Goal: Task Accomplishment & Management: Use online tool/utility

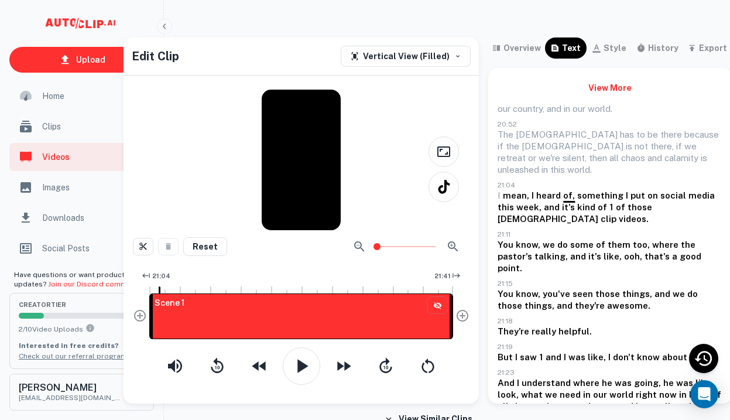
scroll to position [126, 0]
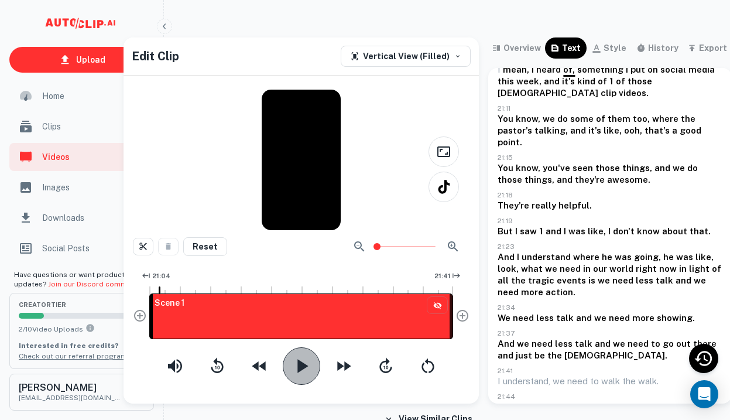
click at [299, 366] on icon "button" at bounding box center [302, 365] width 11 height 13
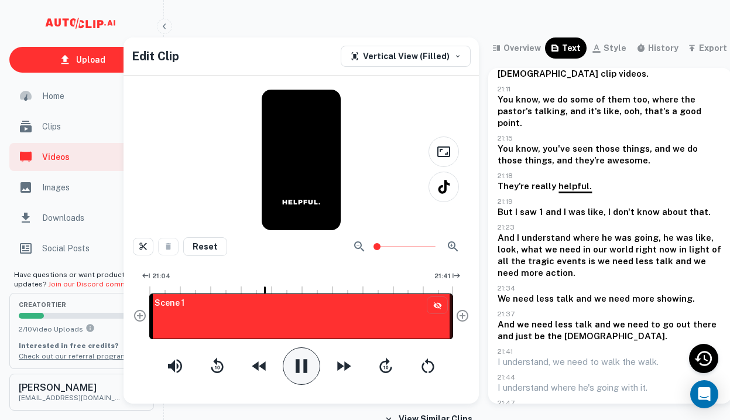
scroll to position [146, 0]
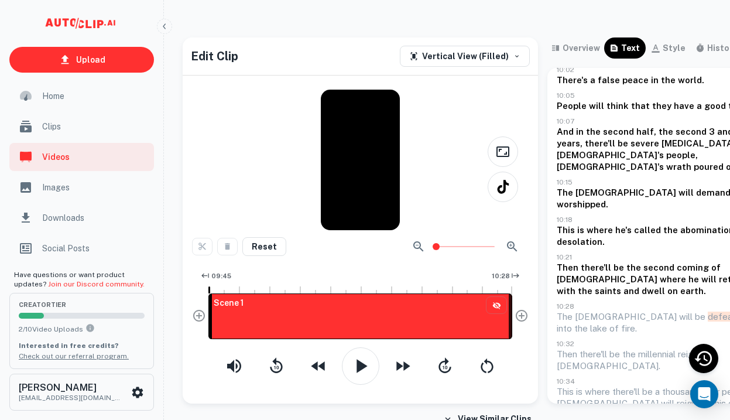
scroll to position [313, 0]
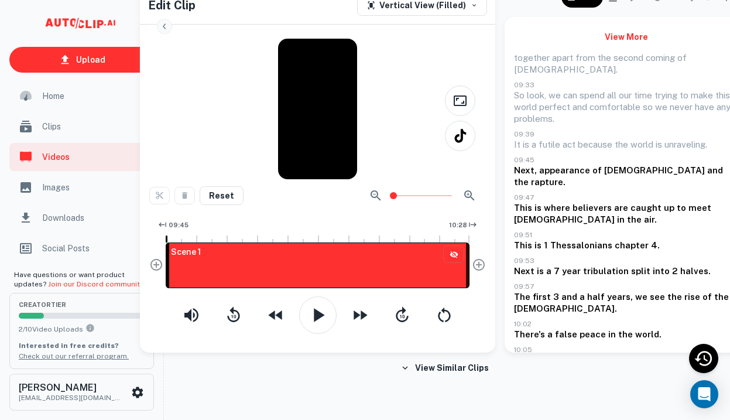
scroll to position [536, 0]
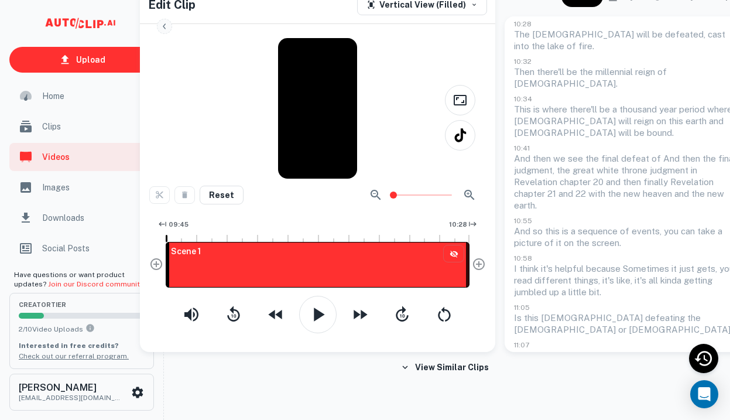
click at [603, 403] on button "View More" at bounding box center [626, 413] width 225 height 21
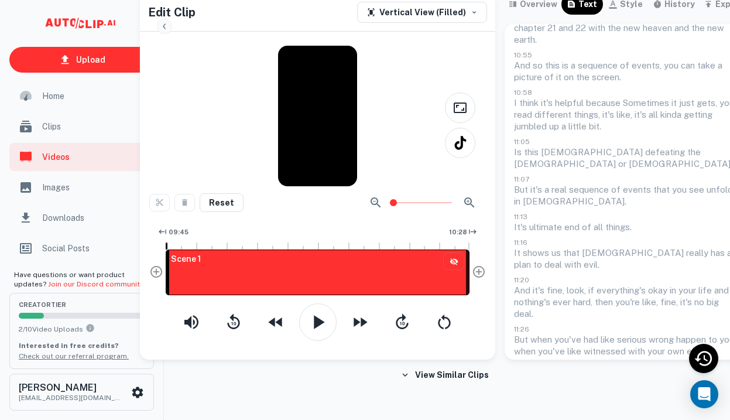
scroll to position [52, 43]
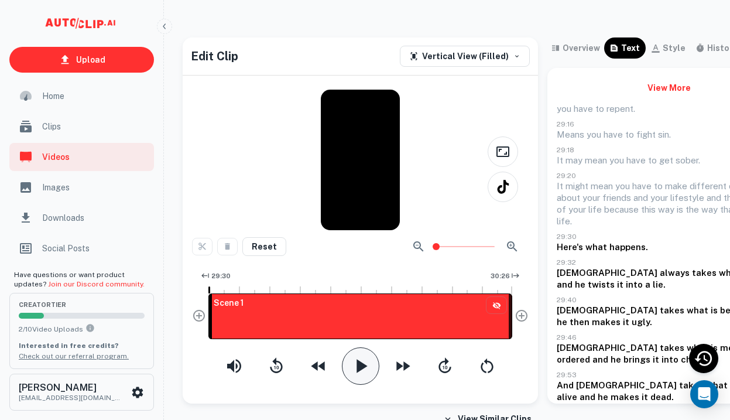
click at [359, 364] on icon "button" at bounding box center [362, 365] width 11 height 13
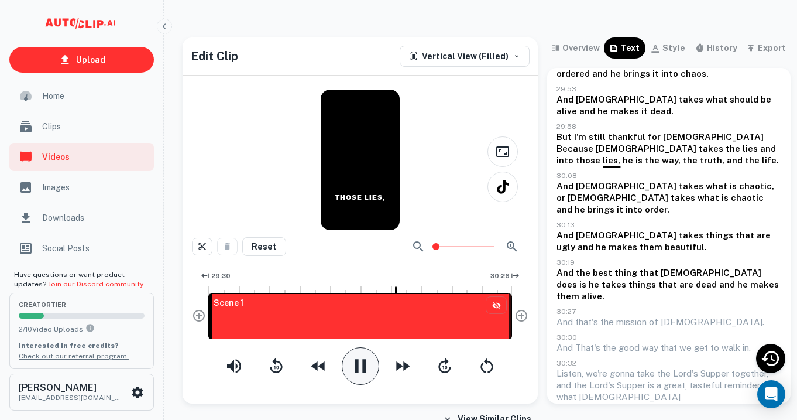
scroll to position [289, 0]
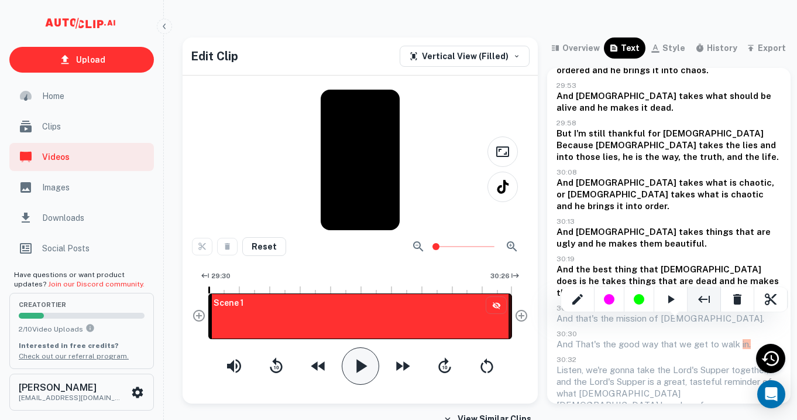
click at [701, 297] on icon "End Clip Here" at bounding box center [704, 299] width 12 height 7
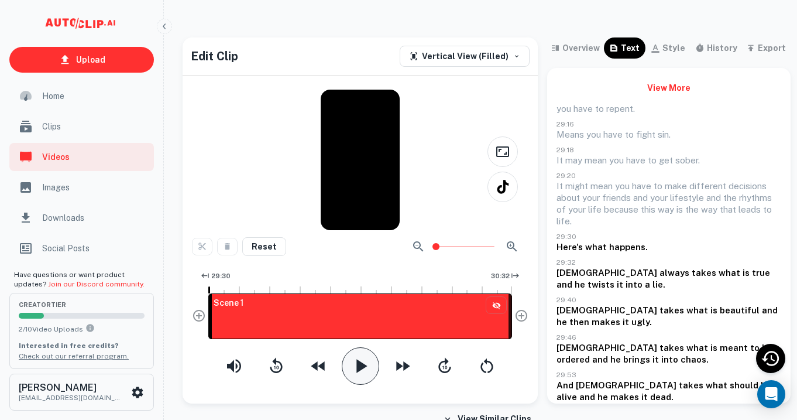
click at [407, 266] on div "Reset 29:30 30:32 Scene 1" at bounding box center [360, 307] width 337 height 155
click at [426, 281] on div "29:30 30:32" at bounding box center [360, 276] width 304 height 17
click at [360, 361] on icon "button" at bounding box center [360, 365] width 23 height 23
click at [319, 283] on span "29:52.23" at bounding box center [317, 277] width 39 height 14
click at [687, 78] on button "View More" at bounding box center [669, 87] width 225 height 21
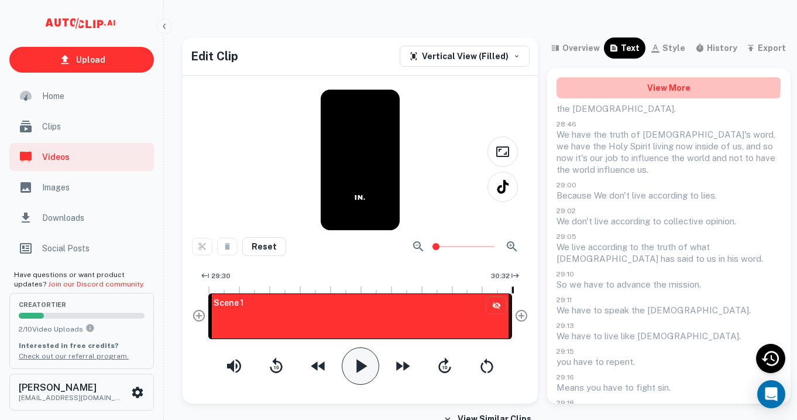
click at [663, 85] on button "View More" at bounding box center [669, 87] width 225 height 21
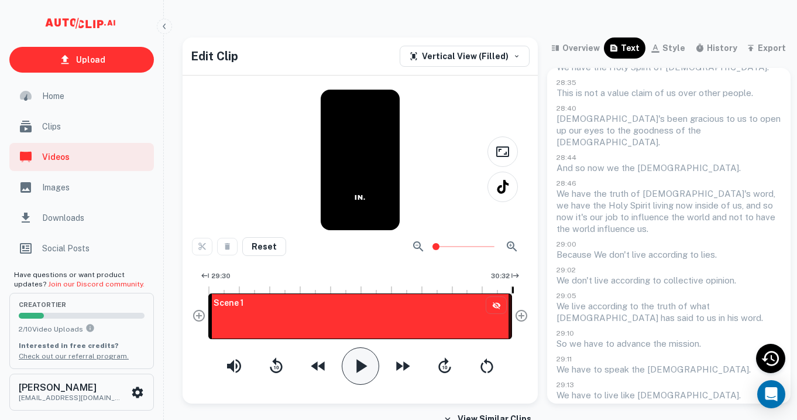
scroll to position [172, 0]
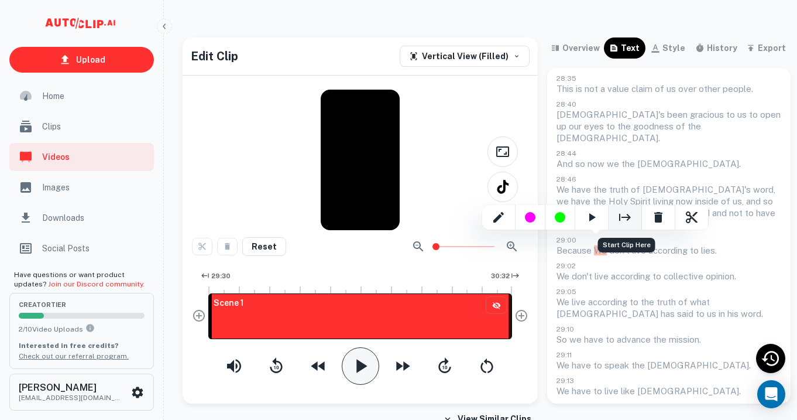
click at [620, 221] on icon "Start Clip Here" at bounding box center [625, 217] width 14 height 14
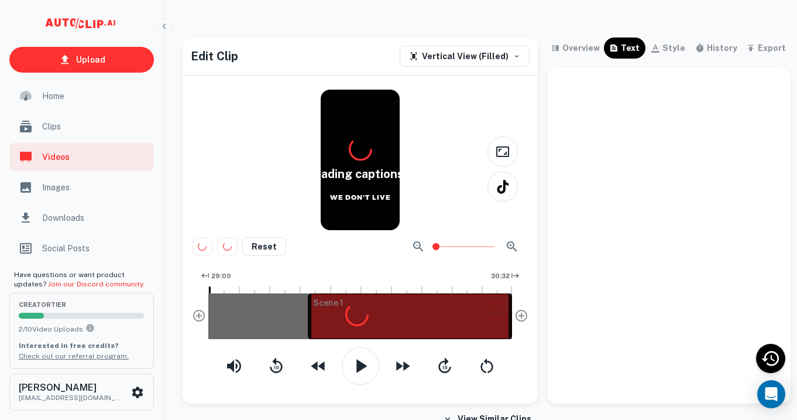
scroll to position [0, 0]
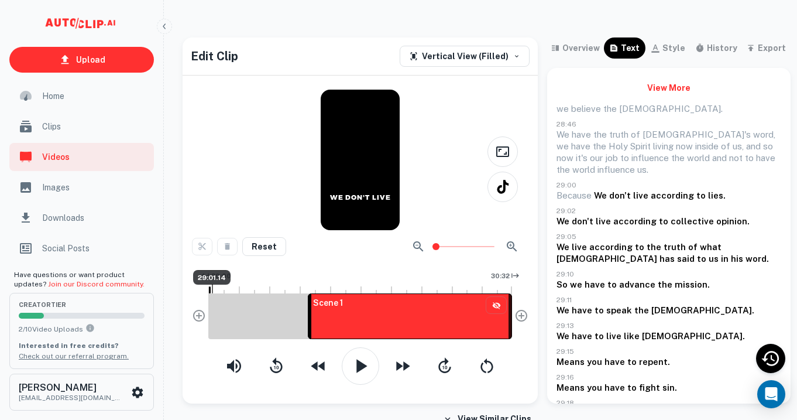
click at [212, 285] on div at bounding box center [212, 288] width 1 height 9
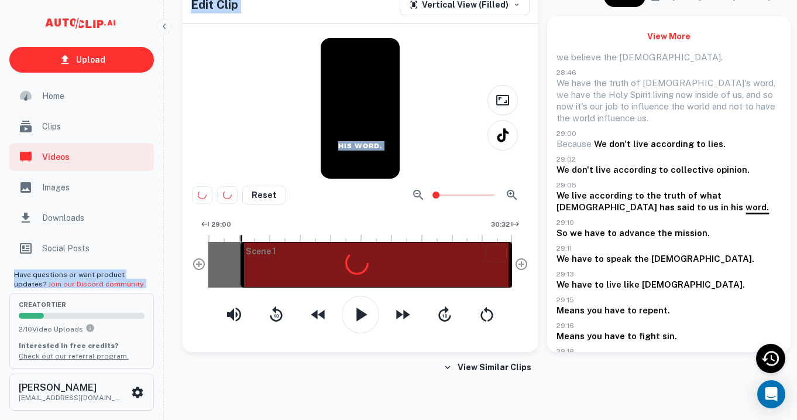
drag, startPoint x: 309, startPoint y: 272, endPoint x: 65, endPoint y: 248, distance: 245.3
click at [65, 248] on div "Upload Home Clips Videos Images Downloads Social Posts Have questions or want p…" at bounding box center [398, 168] width 797 height 420
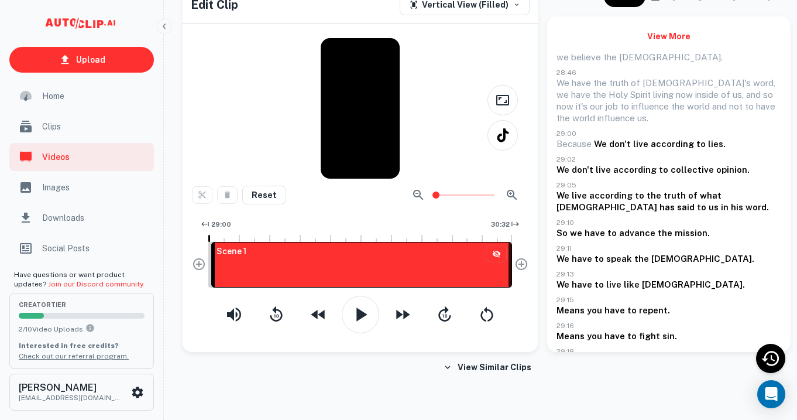
drag, startPoint x: 242, startPoint y: 256, endPoint x: 187, endPoint y: 254, distance: 54.5
click at [187, 254] on div "Reset 29:00 30:32 Scene 1" at bounding box center [360, 190] width 355 height 323
drag, startPoint x: 214, startPoint y: 261, endPoint x: 186, endPoint y: 259, distance: 27.5
click at [186, 259] on div "WE DON'T LIVE Reset 29:00 30:32 Scene 1" at bounding box center [360, 190] width 355 height 323
click at [211, 234] on div at bounding box center [360, 235] width 304 height 7
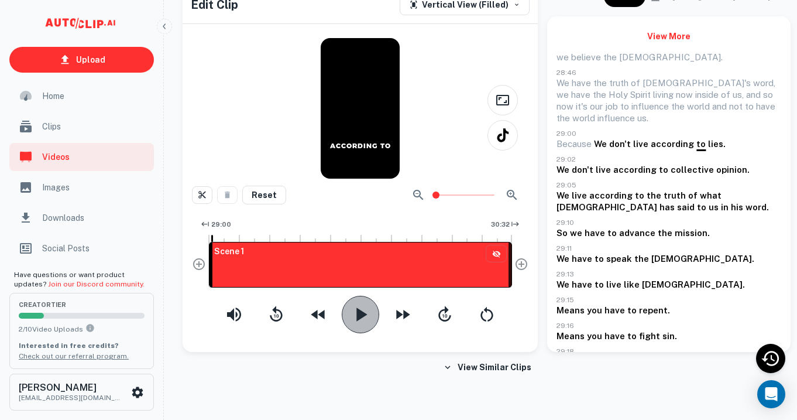
click at [354, 321] on icon "button" at bounding box center [360, 314] width 23 height 23
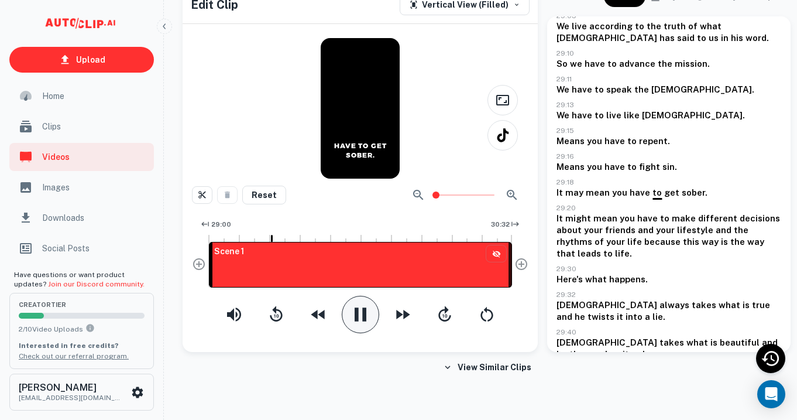
scroll to position [175, 0]
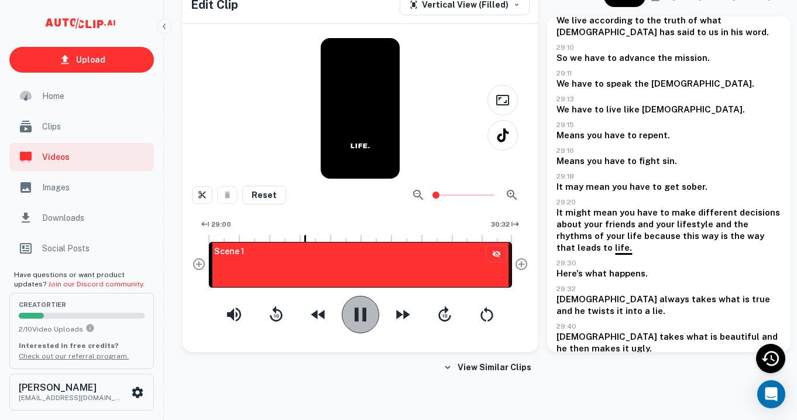
click at [355, 320] on icon "button" at bounding box center [361, 313] width 12 height 13
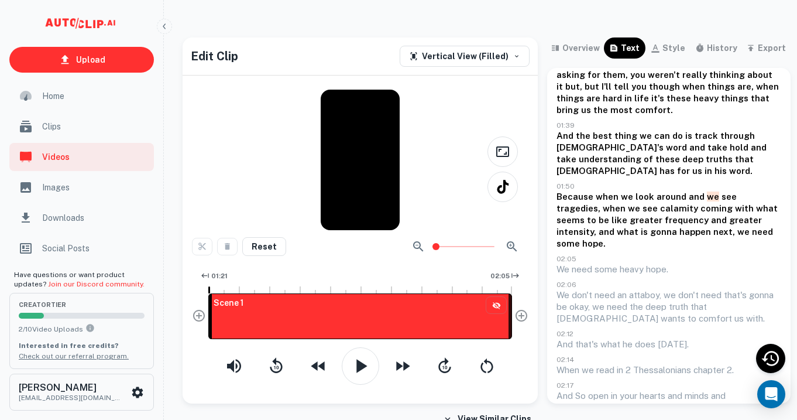
scroll to position [180, 0]
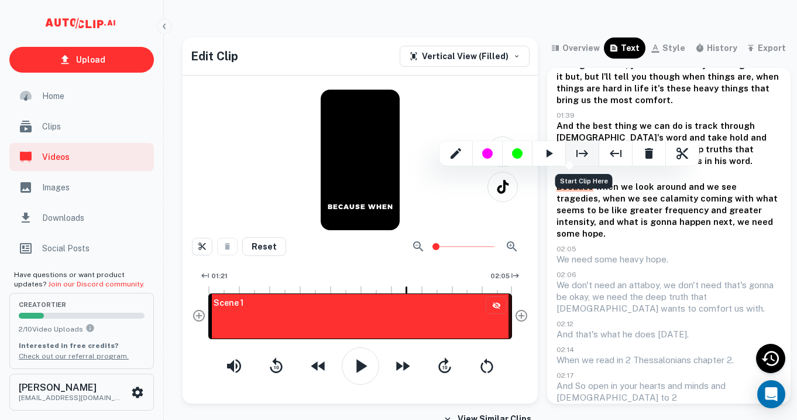
click at [586, 153] on icon "Start Clip Here" at bounding box center [583, 153] width 12 height 7
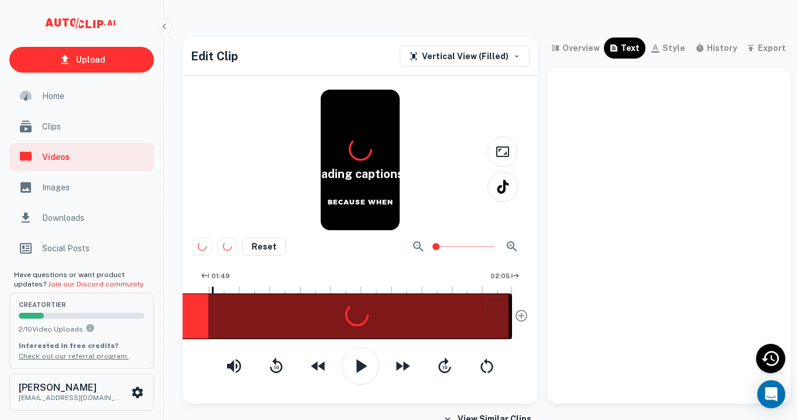
scroll to position [0, 0]
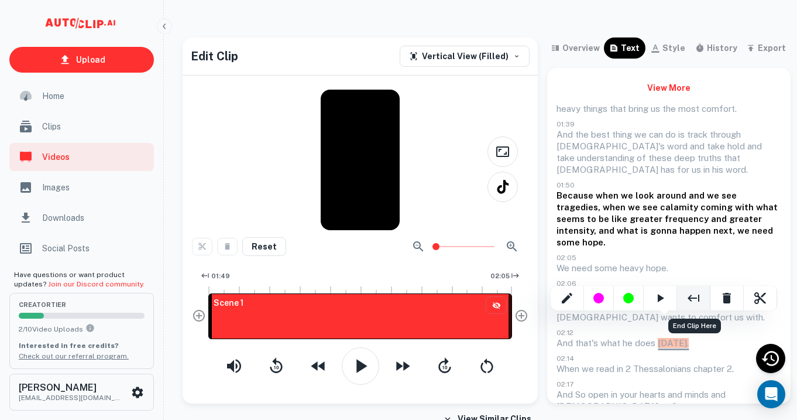
click at [695, 294] on icon "End Clip Here" at bounding box center [694, 298] width 14 height 14
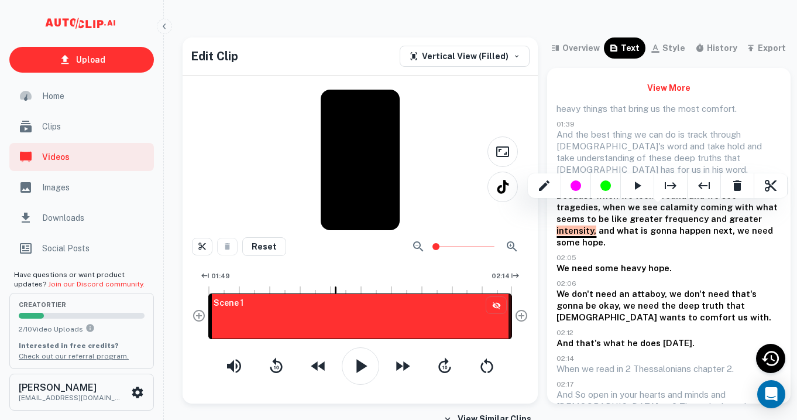
click at [727, 268] on div at bounding box center [398, 210] width 797 height 420
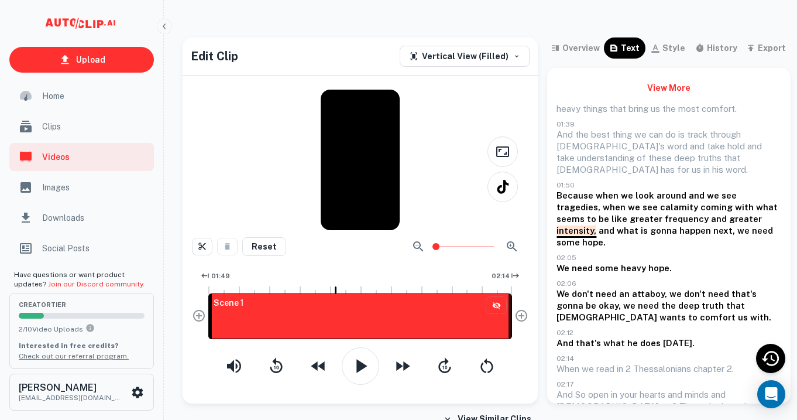
click at [671, 92] on button "View More" at bounding box center [669, 87] width 225 height 21
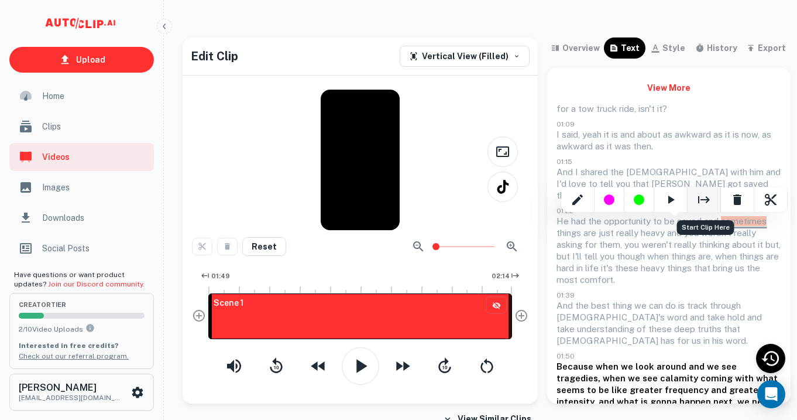
click at [698, 199] on icon "Start Clip Here" at bounding box center [704, 200] width 14 height 14
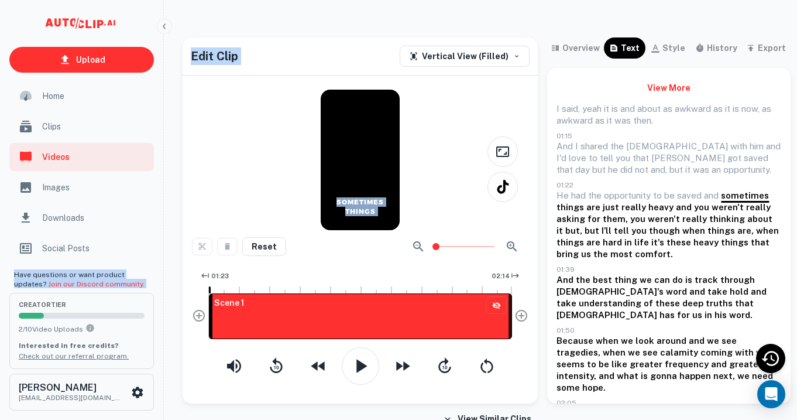
drag, startPoint x: 362, startPoint y: 311, endPoint x: 167, endPoint y: 318, distance: 195.1
click at [167, 318] on div "Upload Home Clips Videos Images Downloads Social Posts Have questions or want p…" at bounding box center [398, 219] width 797 height 420
click at [215, 282] on button "01:23" at bounding box center [214, 276] width 37 height 17
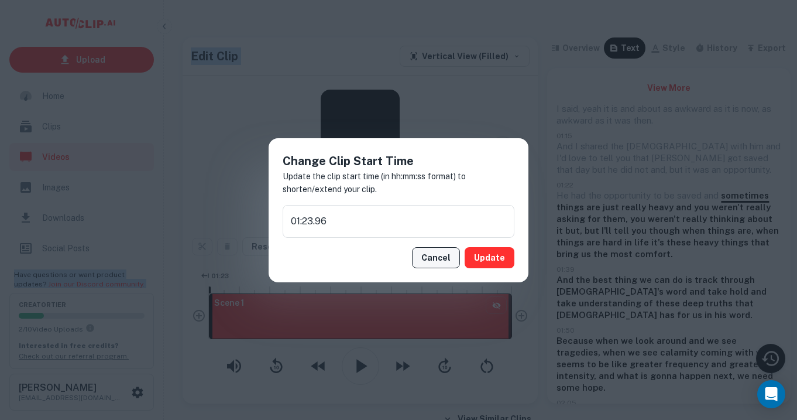
click at [446, 259] on button "Cancel" at bounding box center [436, 257] width 48 height 21
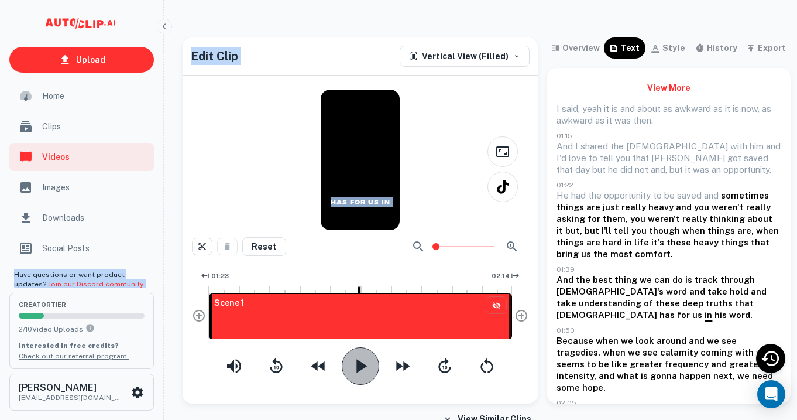
click at [364, 364] on icon "button" at bounding box center [360, 365] width 23 height 23
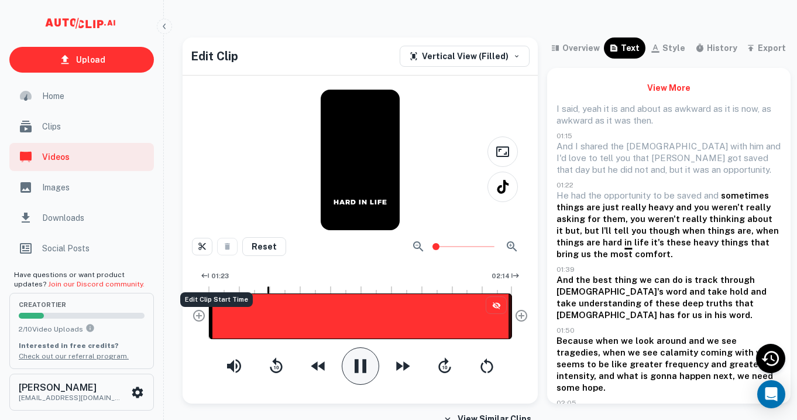
click at [214, 287] on div "Edit Clip Start Time" at bounding box center [216, 296] width 75 height 24
drag, startPoint x: 273, startPoint y: 289, endPoint x: 221, endPoint y: 289, distance: 52.7
click at [221, 289] on div at bounding box center [360, 287] width 304 height 7
click at [211, 288] on div at bounding box center [211, 288] width 1 height 9
